Goal: Navigation & Orientation: Find specific page/section

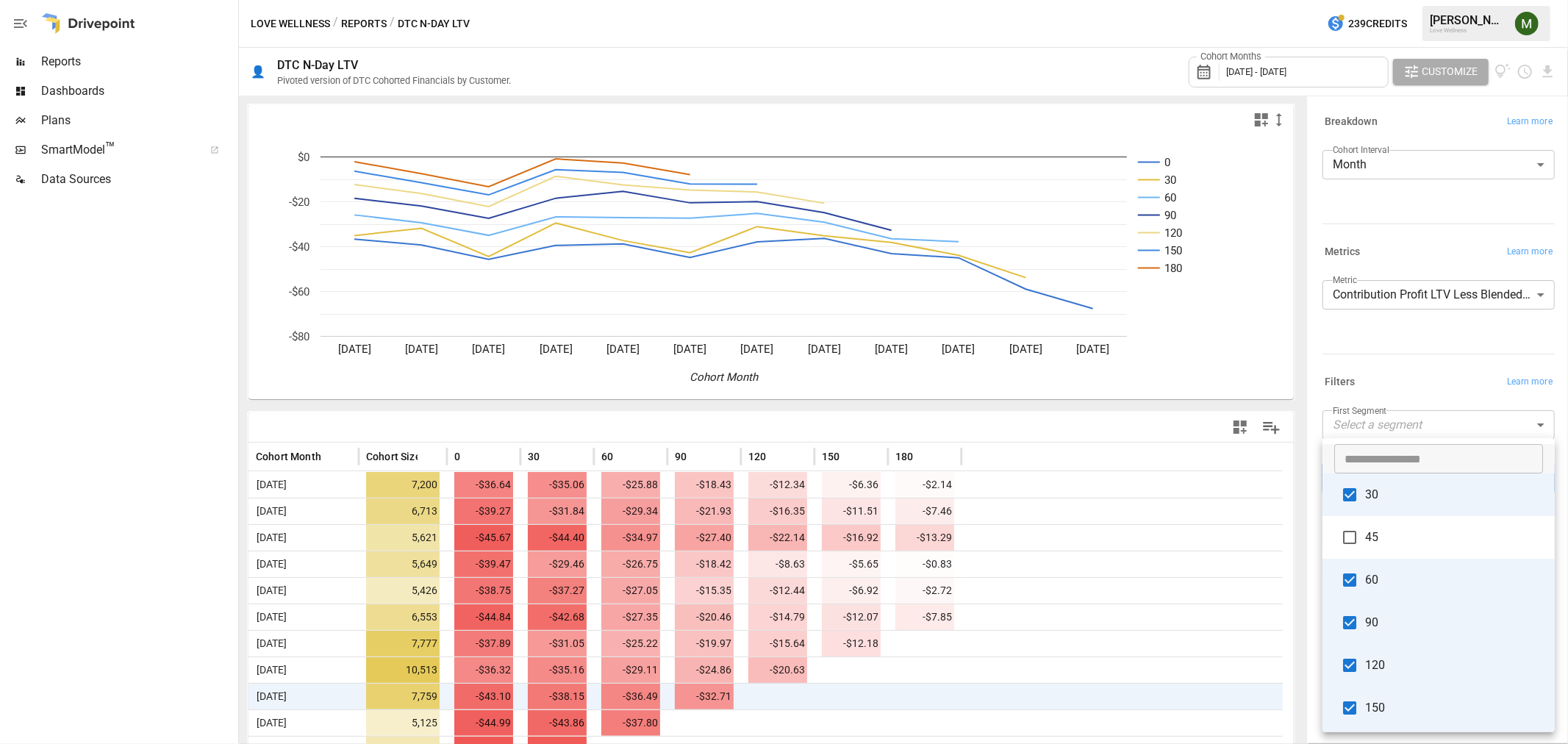
scroll to position [343, 0]
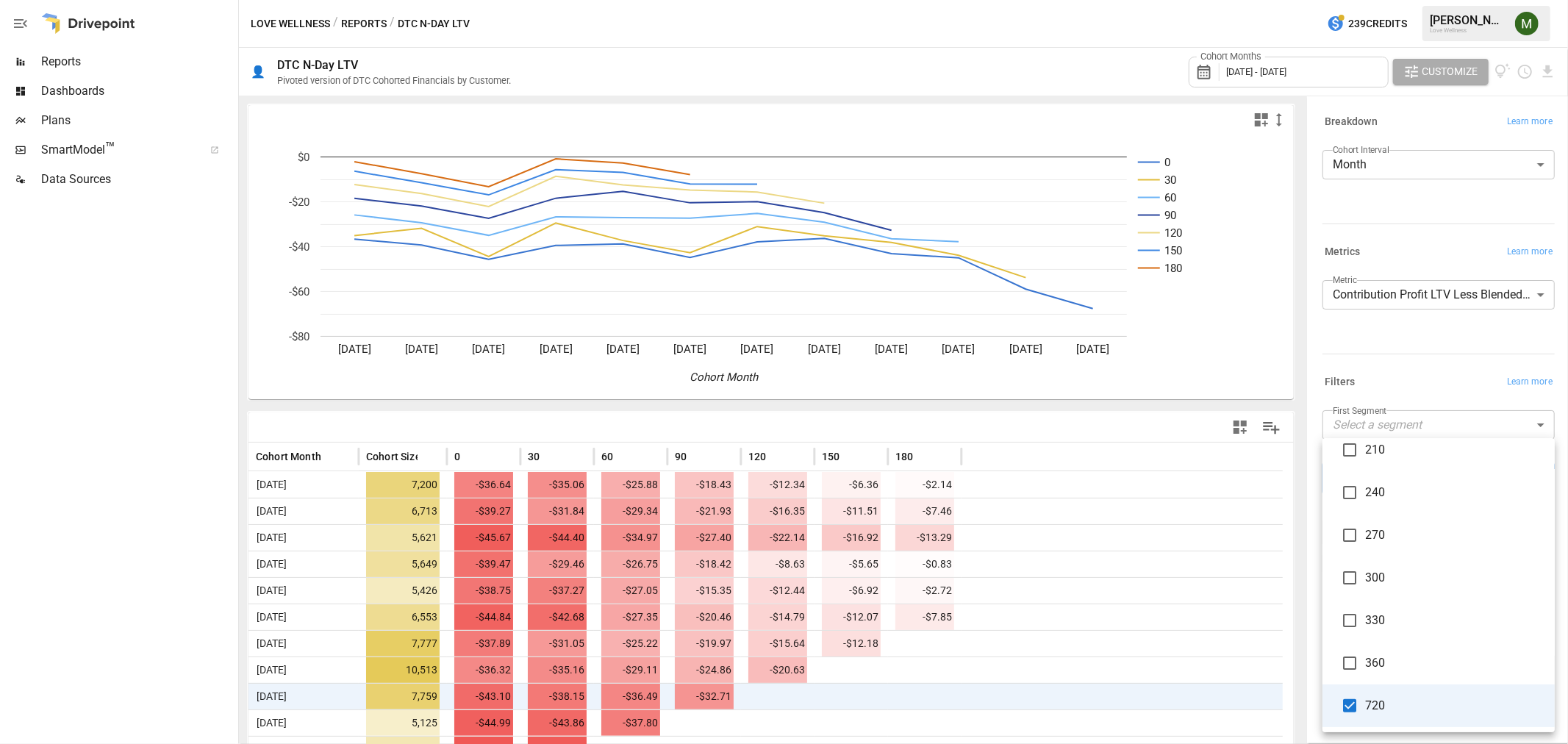
click at [119, 63] on div at bounding box center [784, 372] width 1568 height 744
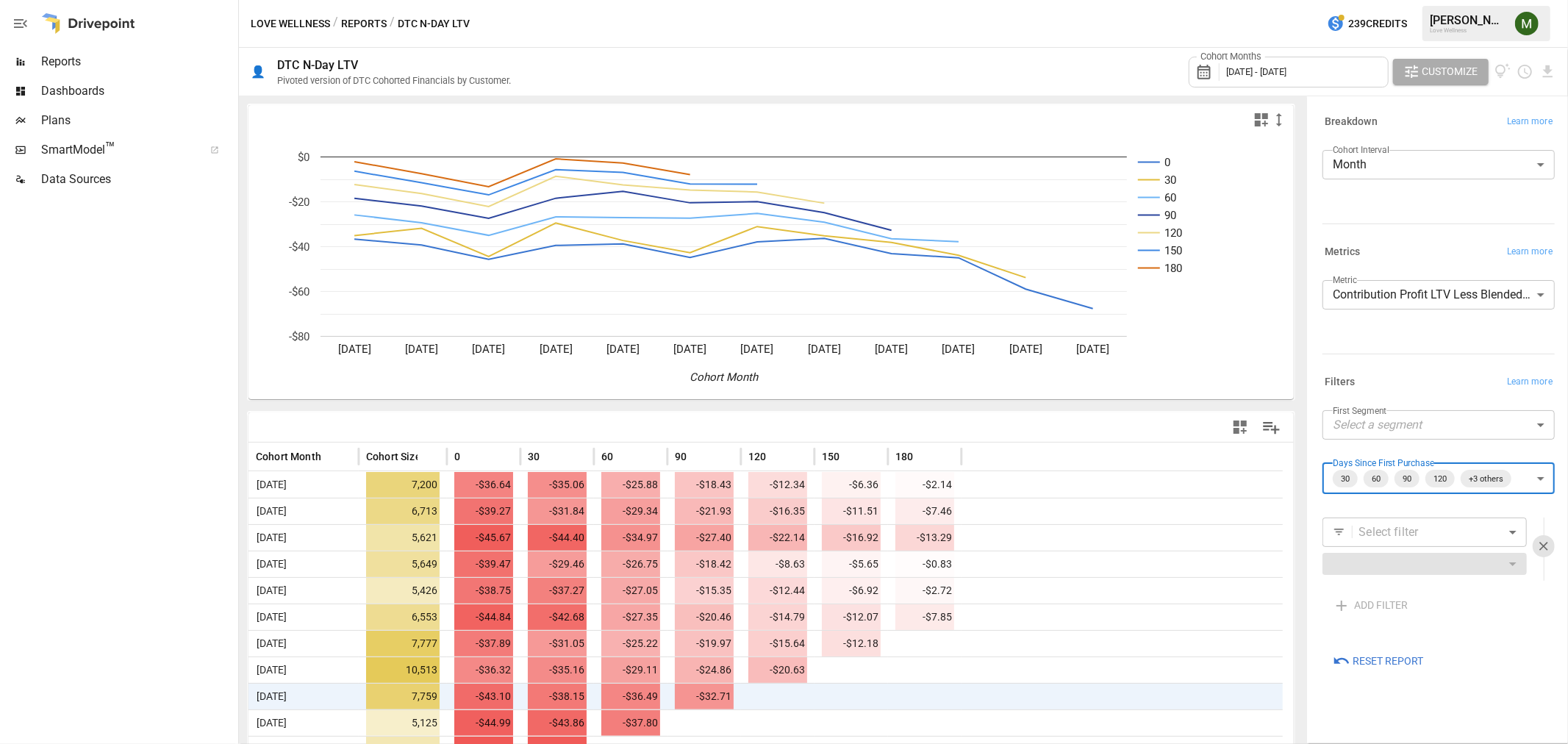
click at [87, 58] on span "Reports" at bounding box center [137, 62] width 194 height 18
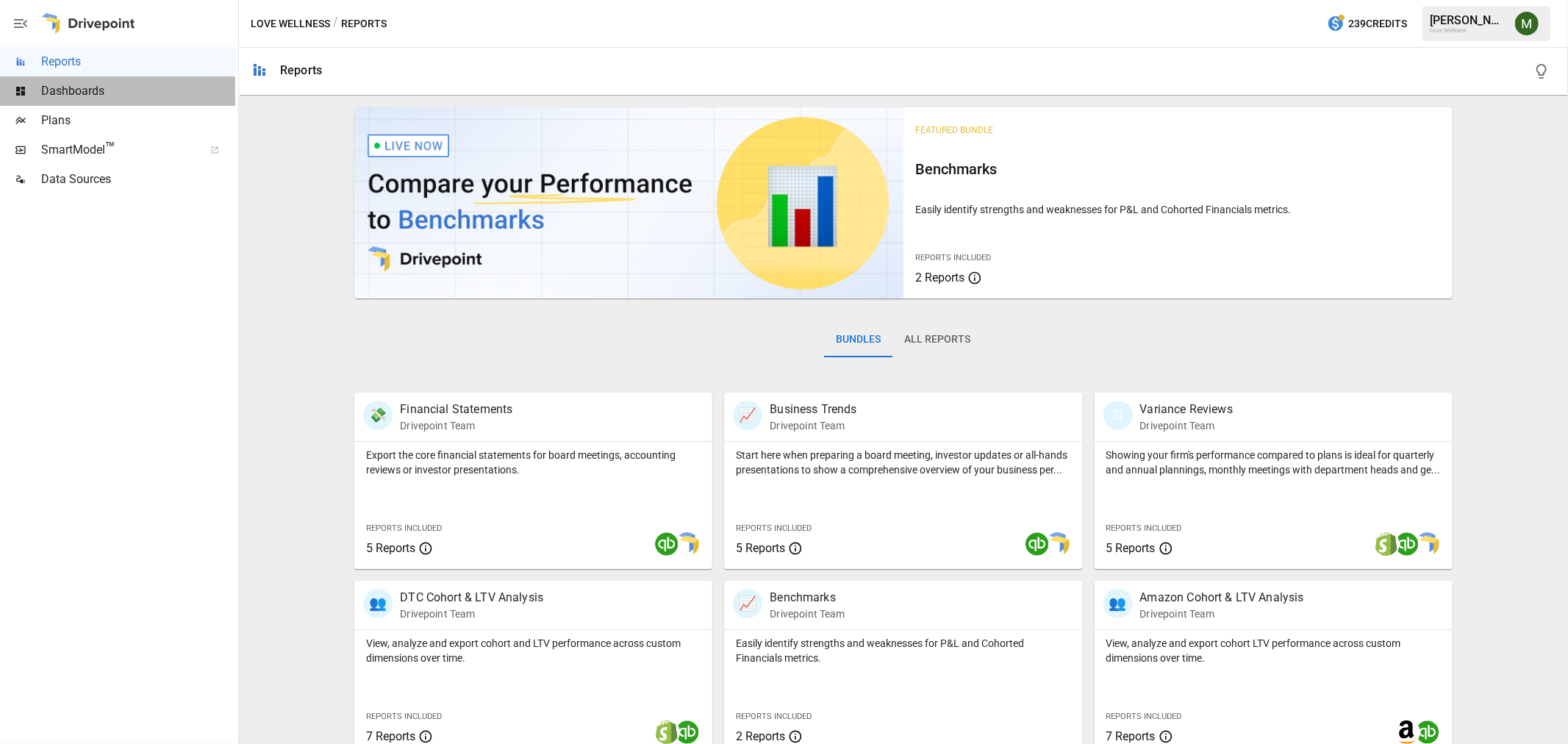
click at [126, 89] on span "Dashboards" at bounding box center [137, 91] width 194 height 18
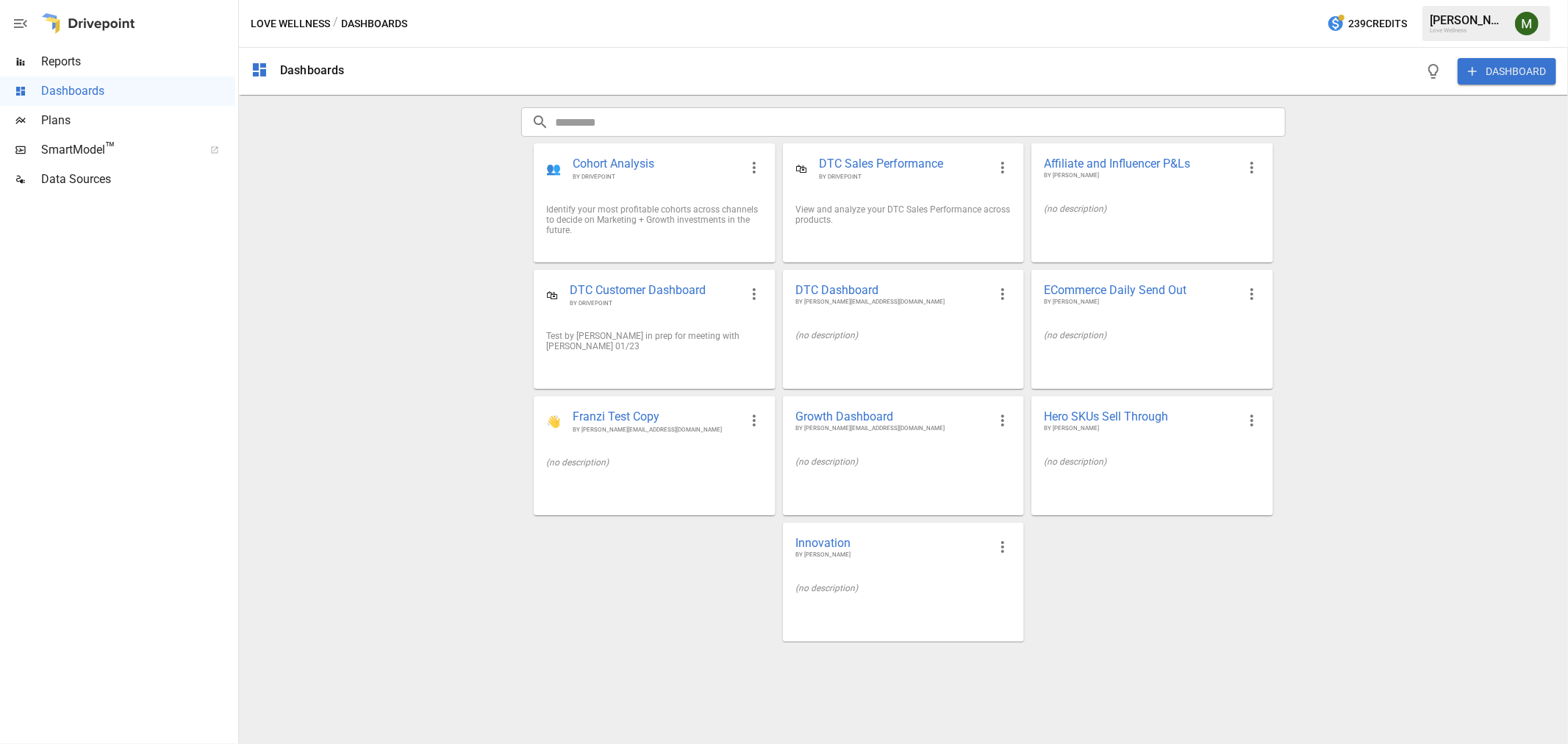
click at [137, 120] on span "Plans" at bounding box center [137, 121] width 194 height 18
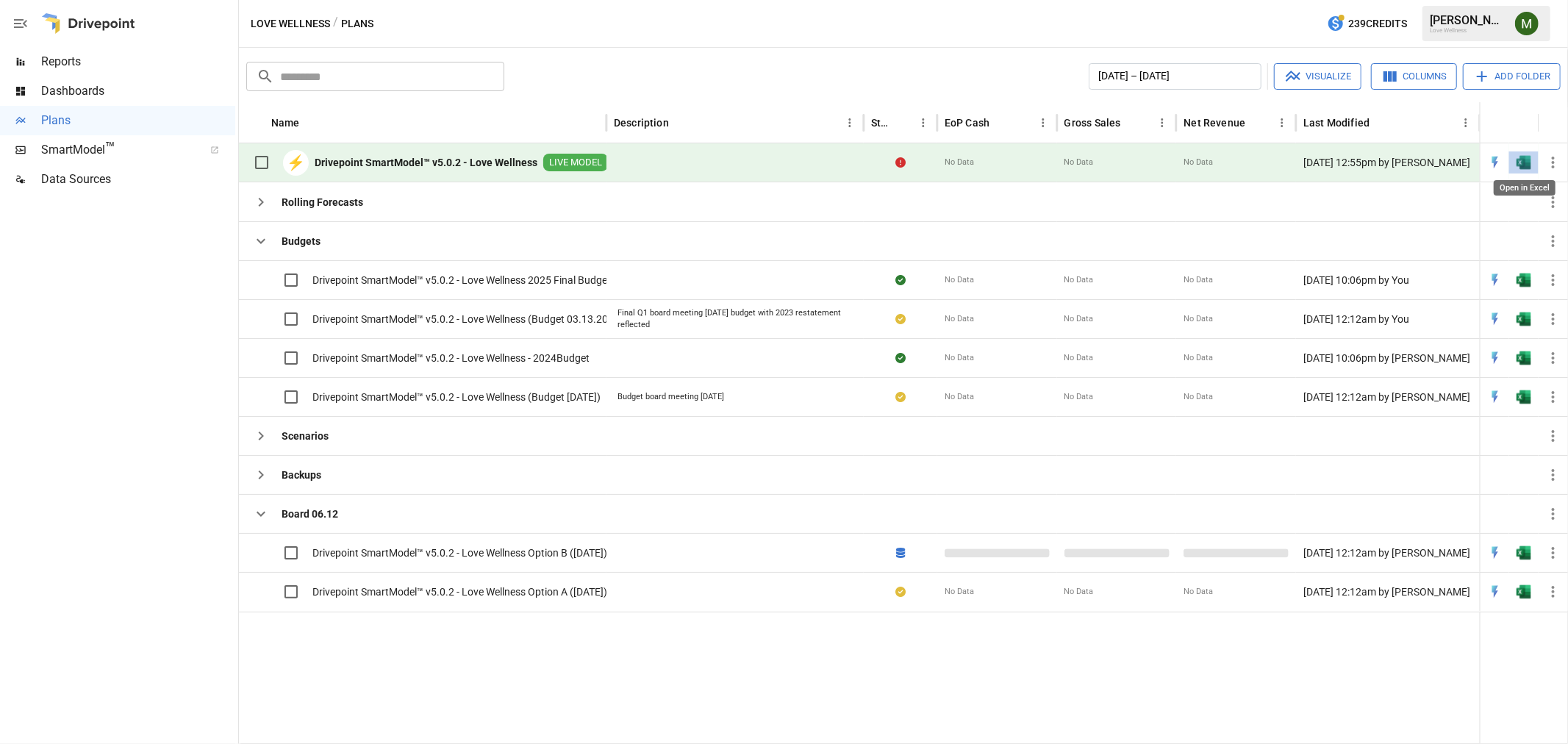
click at [1520, 160] on img "Open in Excel" at bounding box center [1524, 162] width 15 height 15
